Goal: Book appointment/travel/reservation

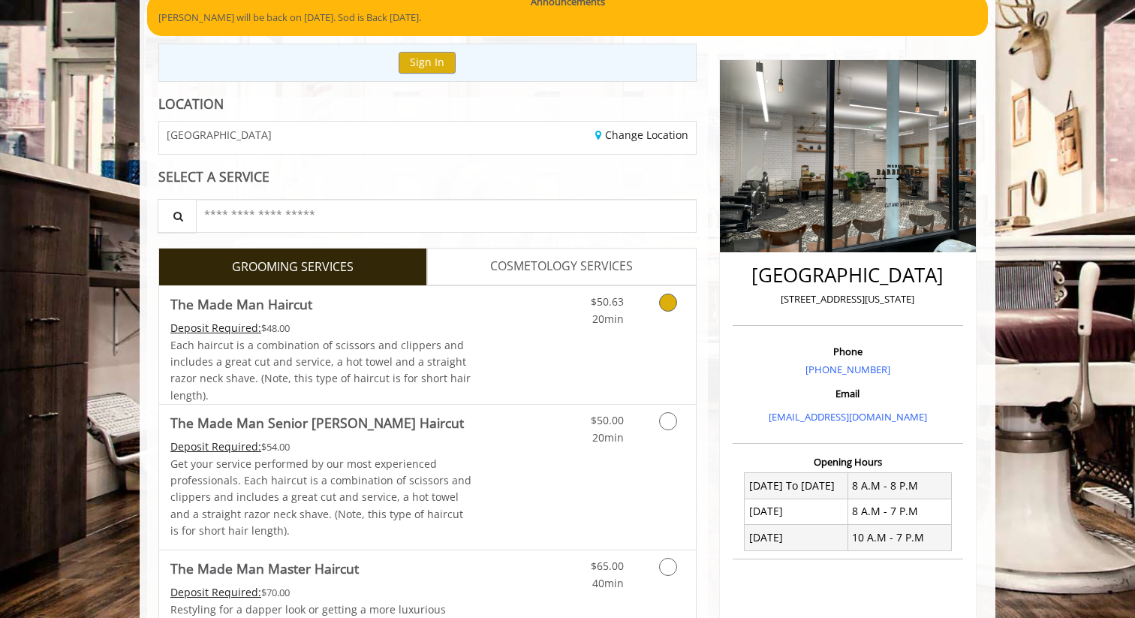
click at [568, 341] on div "$50.63 20min" at bounding box center [629, 345] width 134 height 118
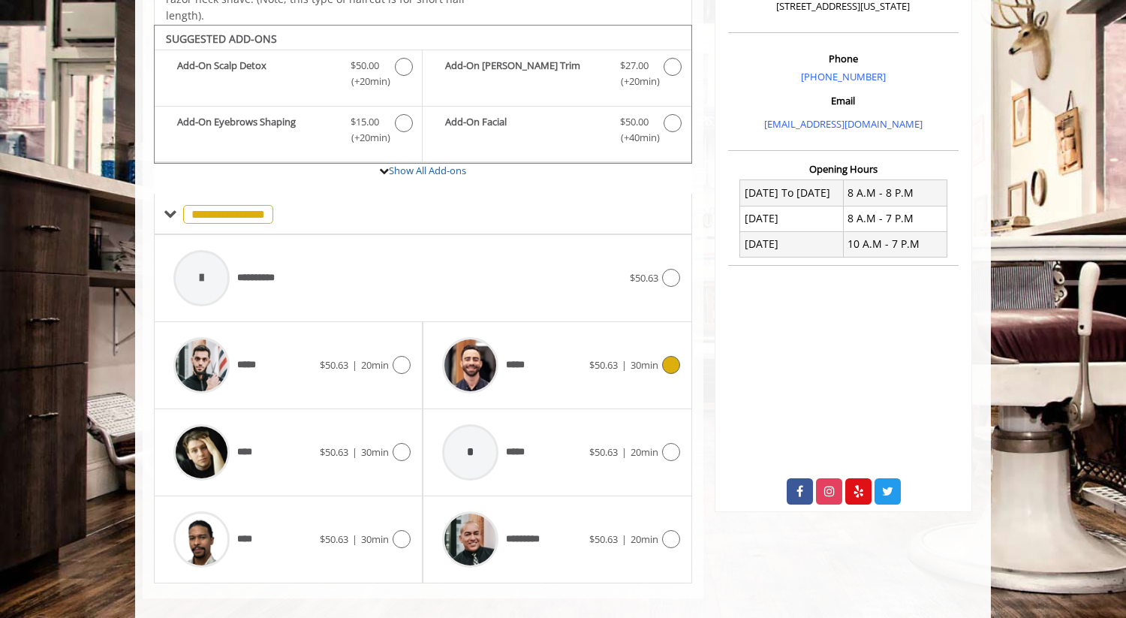
scroll to position [439, 0]
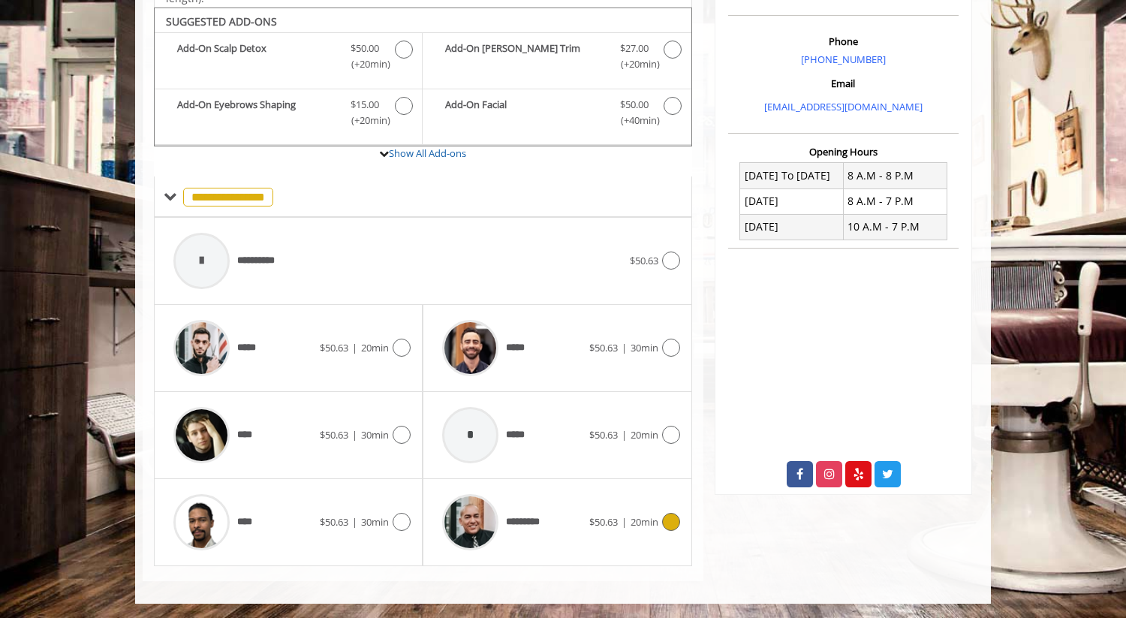
click at [565, 530] on div "*********" at bounding box center [512, 522] width 154 height 71
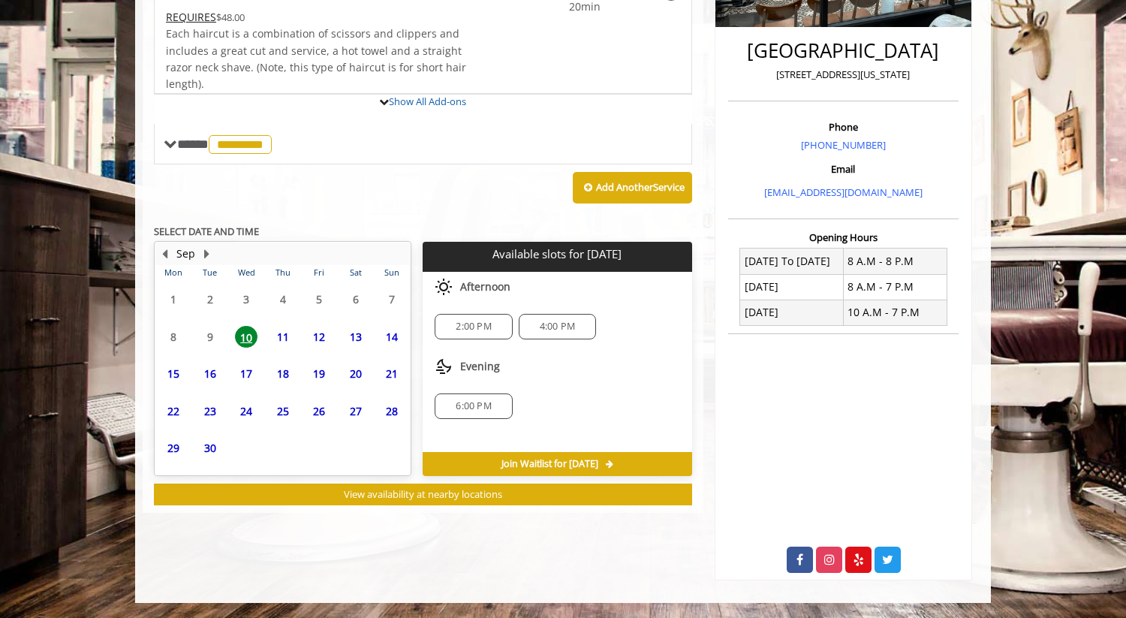
scroll to position [424, 0]
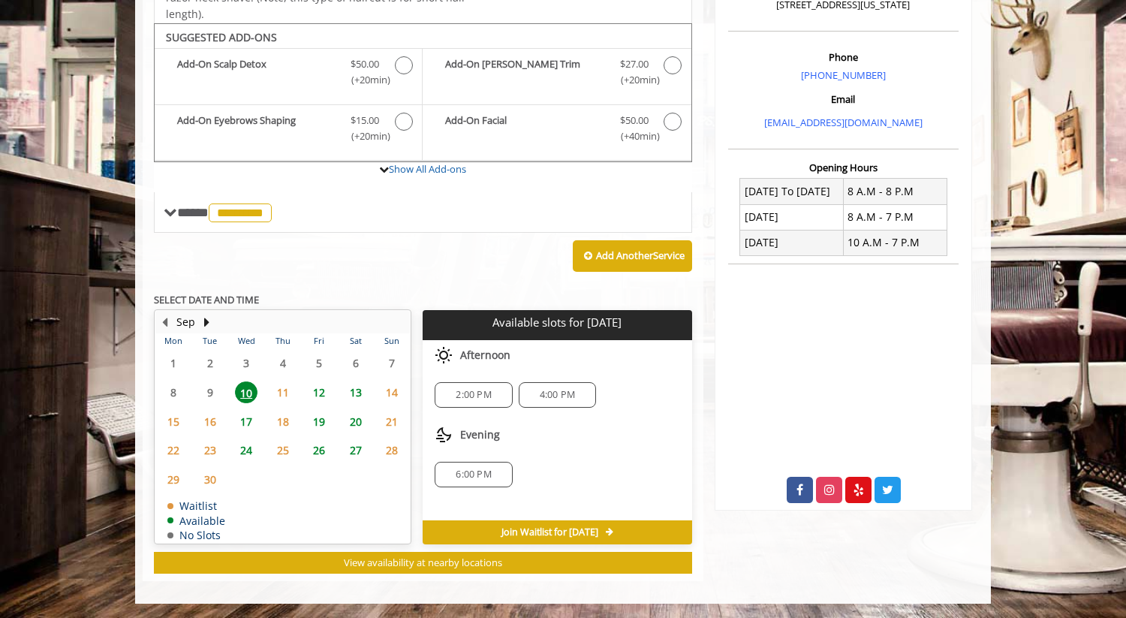
click at [285, 390] on span "11" at bounding box center [283, 392] width 23 height 22
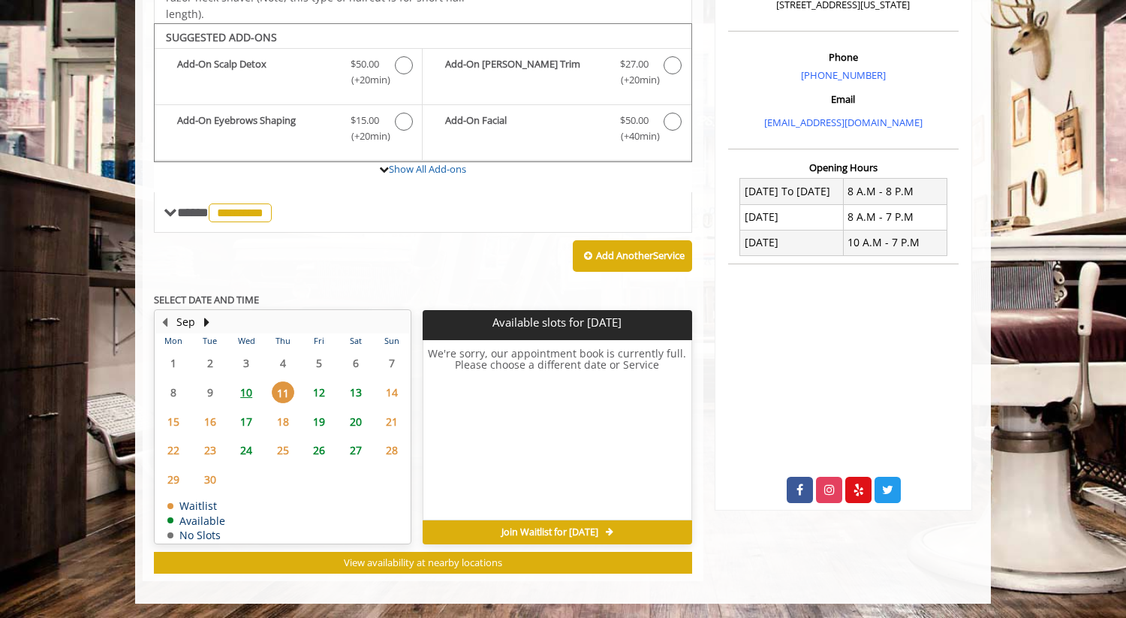
click at [321, 387] on span "12" at bounding box center [319, 392] width 23 height 22
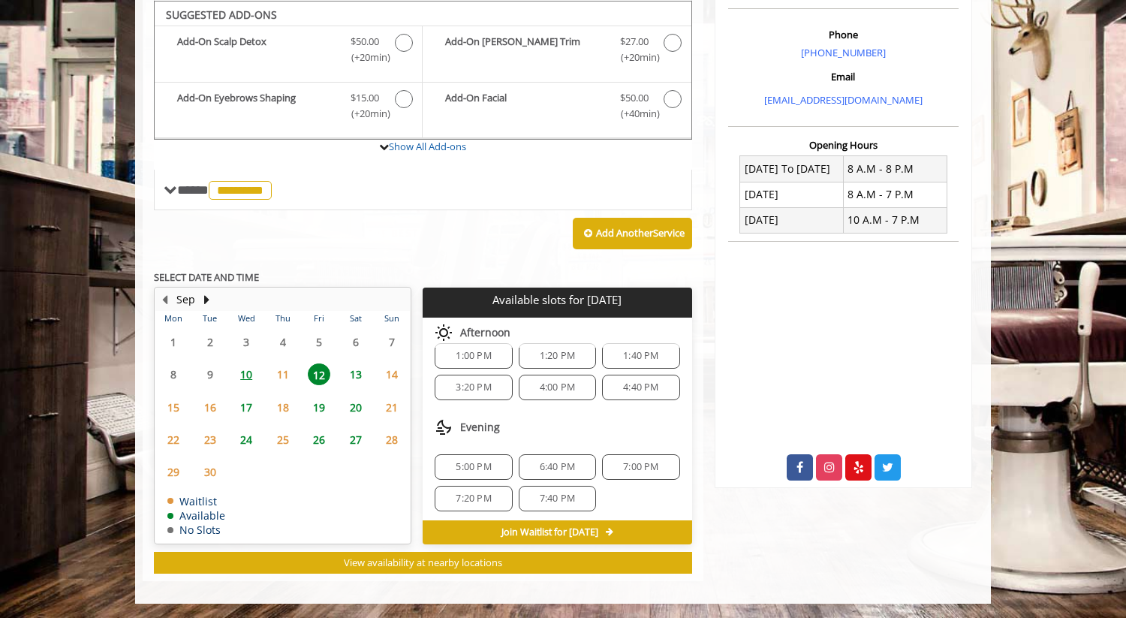
scroll to position [194, 0]
click at [249, 375] on span "10" at bounding box center [246, 374] width 23 height 22
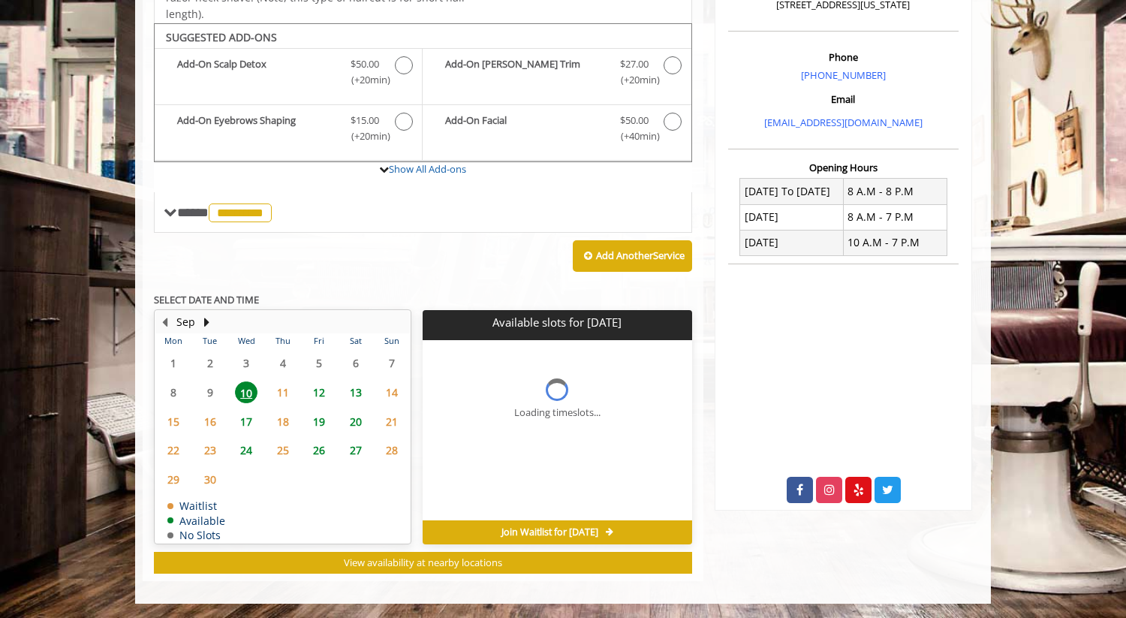
scroll to position [0, 0]
click at [481, 475] on span "6:00 PM" at bounding box center [473, 475] width 35 height 12
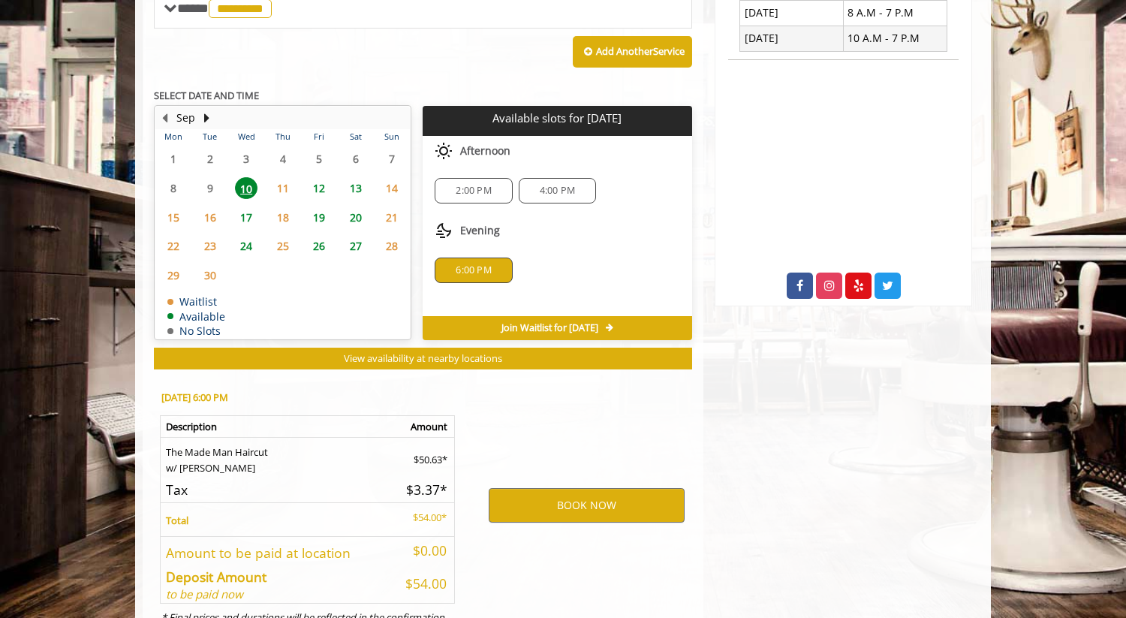
scroll to position [695, 0]
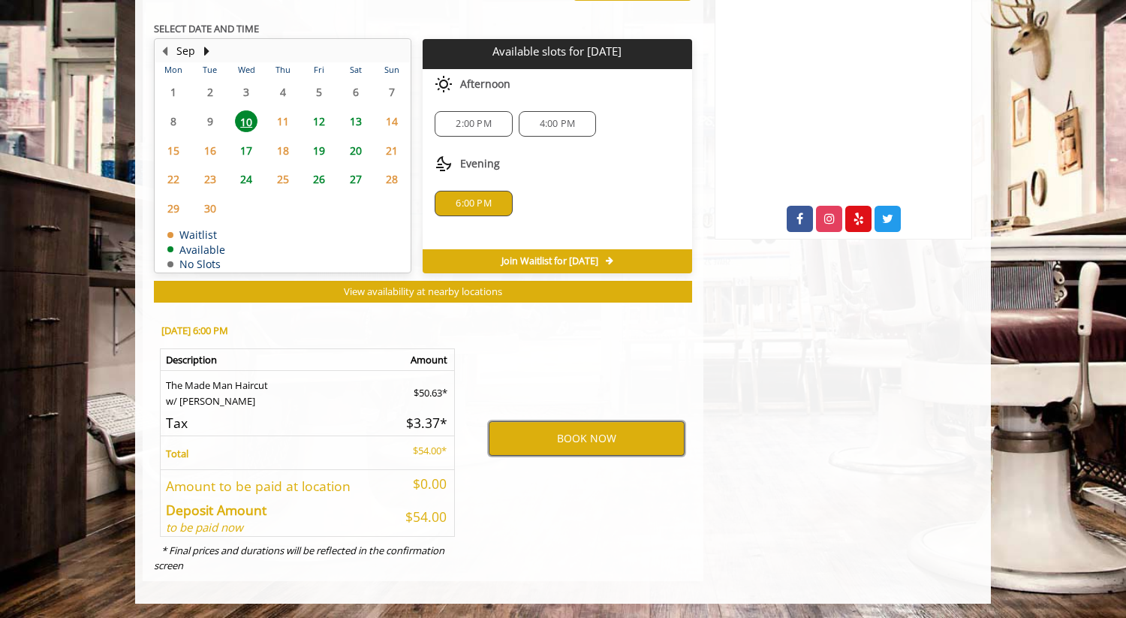
click at [585, 439] on button "BOOK NOW" at bounding box center [587, 438] width 196 height 35
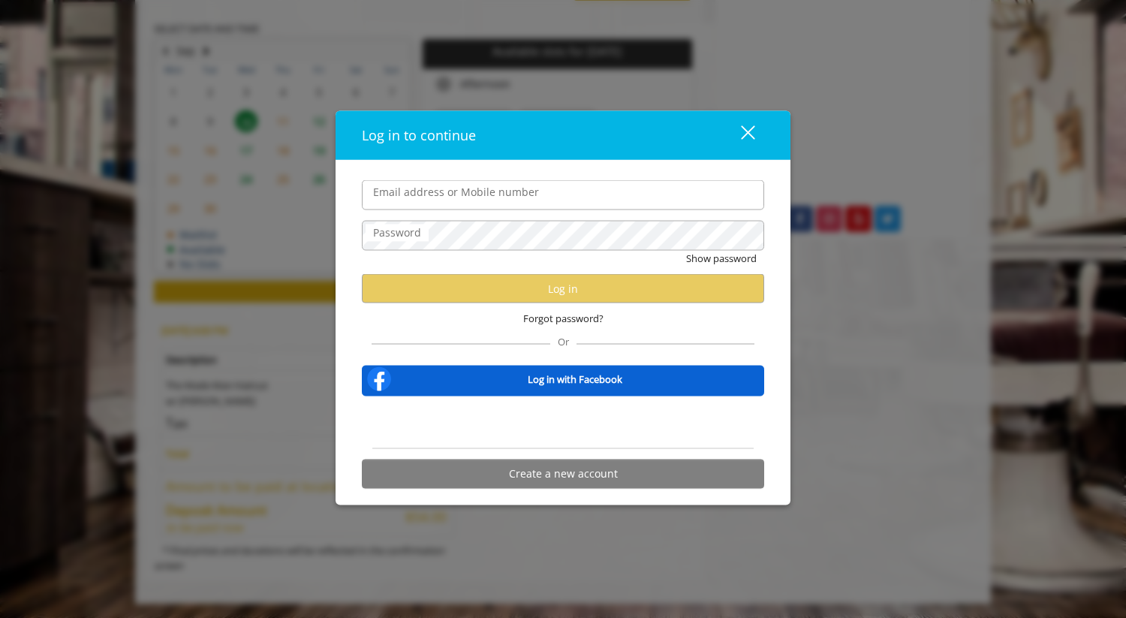
click at [561, 200] on input "Email address or Mobile number" at bounding box center [563, 195] width 402 height 30
type input "**********"
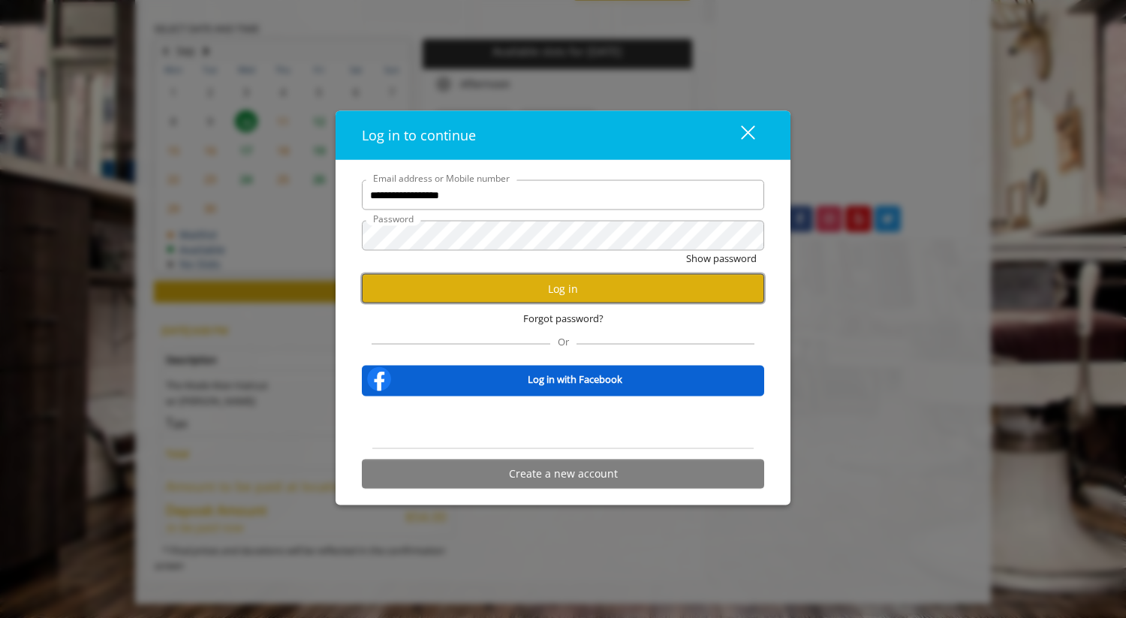
click at [584, 283] on button "Log in" at bounding box center [563, 288] width 402 height 29
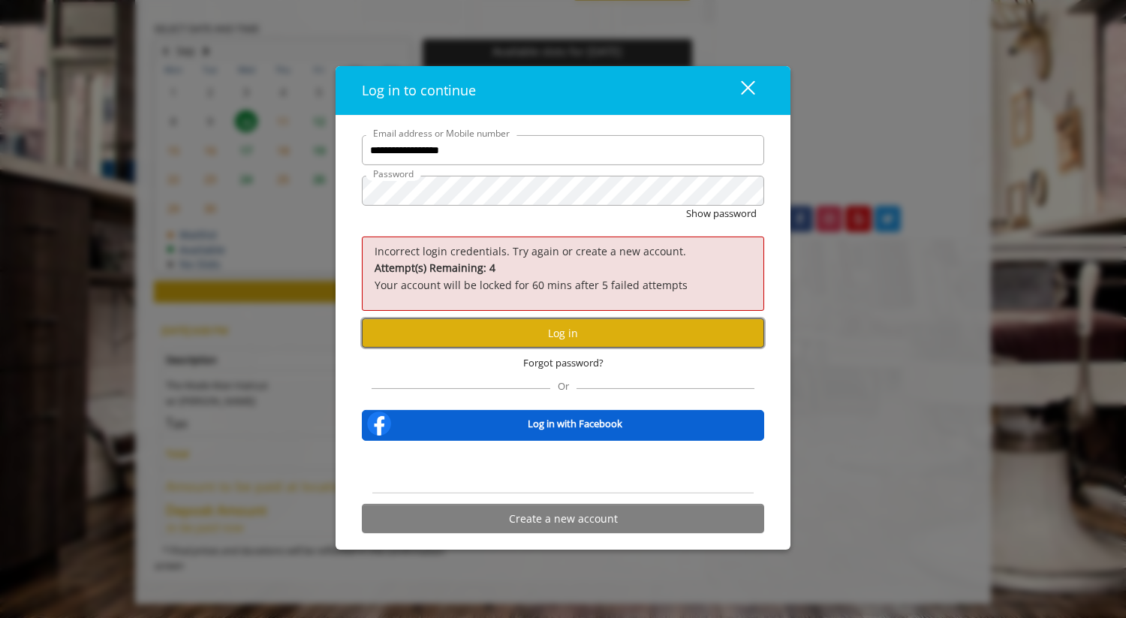
click at [574, 338] on button "Log in" at bounding box center [563, 332] width 402 height 29
click at [556, 333] on button "Log in" at bounding box center [563, 332] width 402 height 29
click at [549, 330] on button "Log in" at bounding box center [563, 332] width 402 height 29
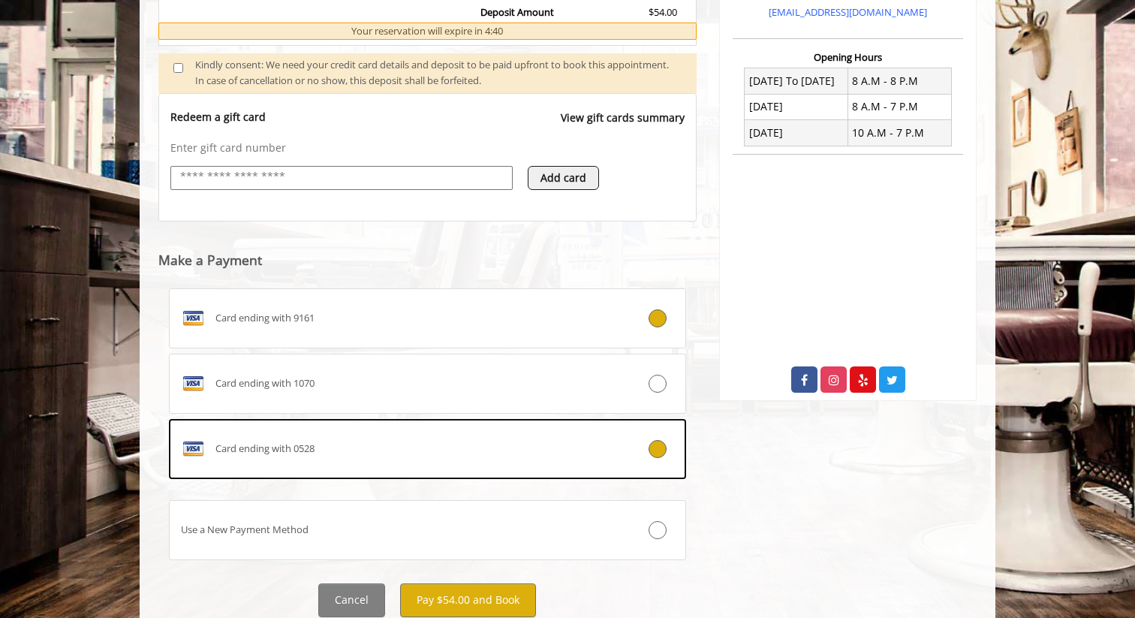
scroll to position [586, 0]
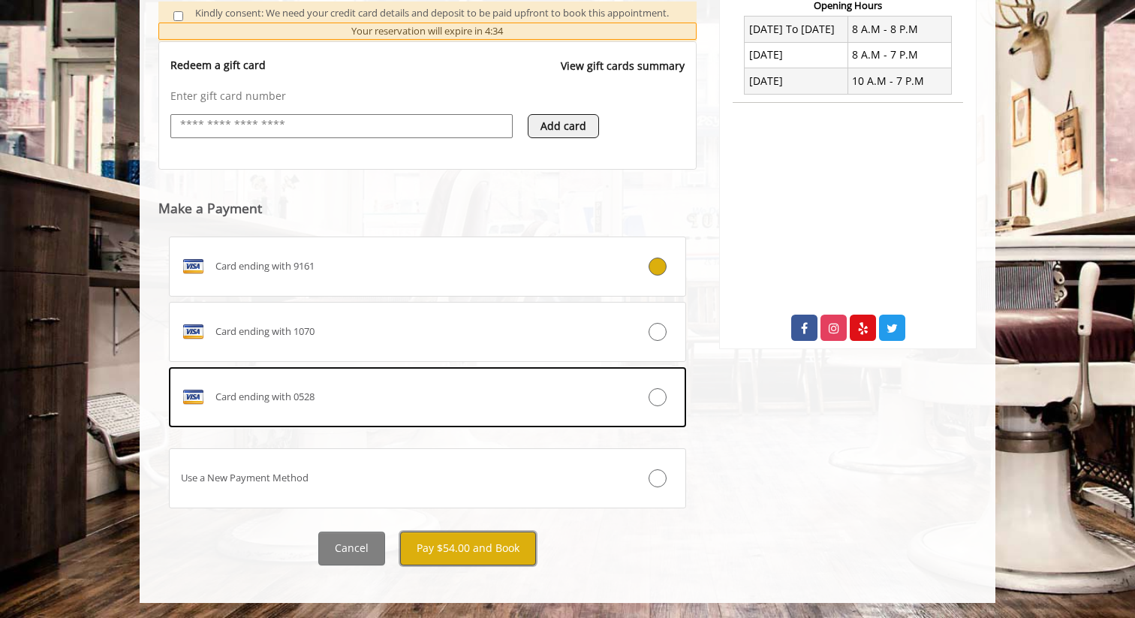
click at [455, 553] on button "Pay $54.00 and Book" at bounding box center [468, 549] width 136 height 34
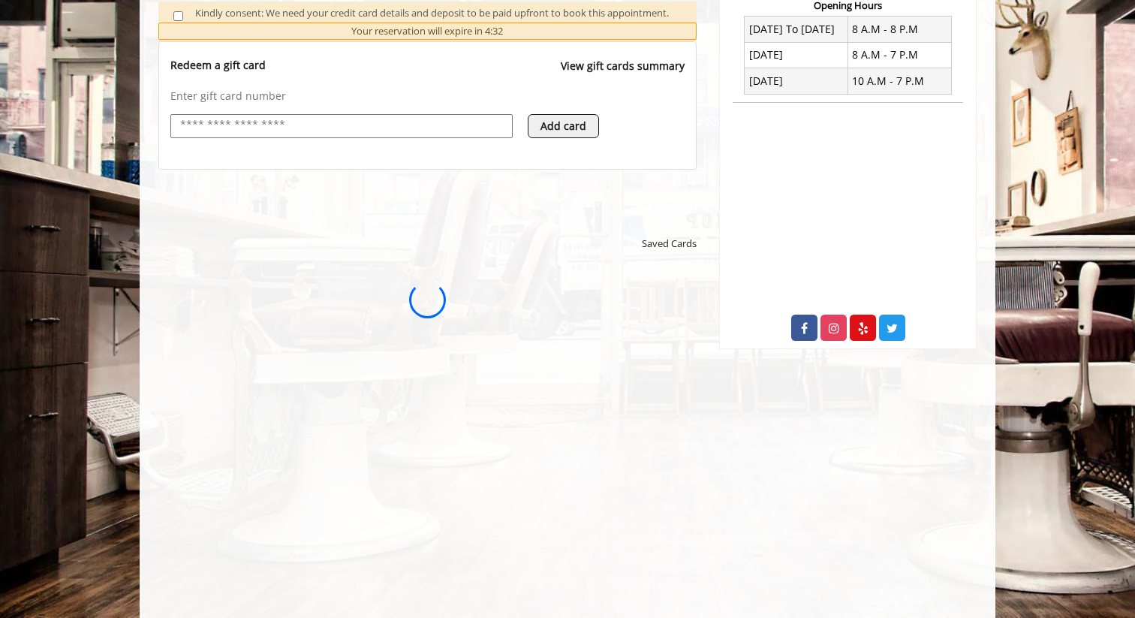
scroll to position [0, 0]
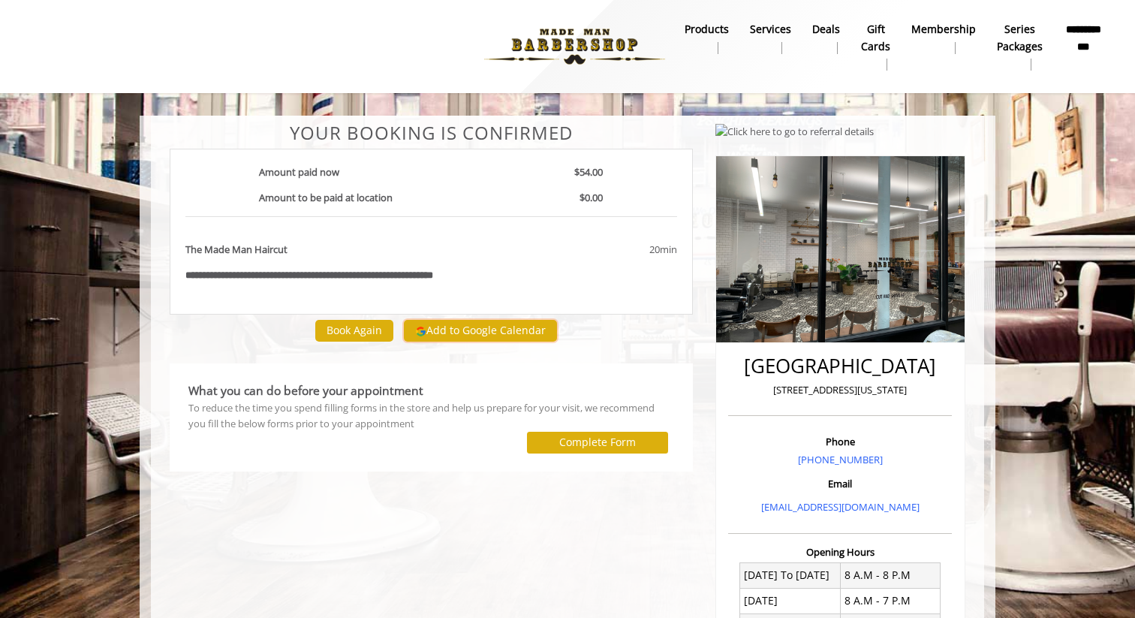
click at [463, 333] on button "Add to Google Calendar" at bounding box center [480, 331] width 153 height 23
